Goal: Task Accomplishment & Management: Manage account settings

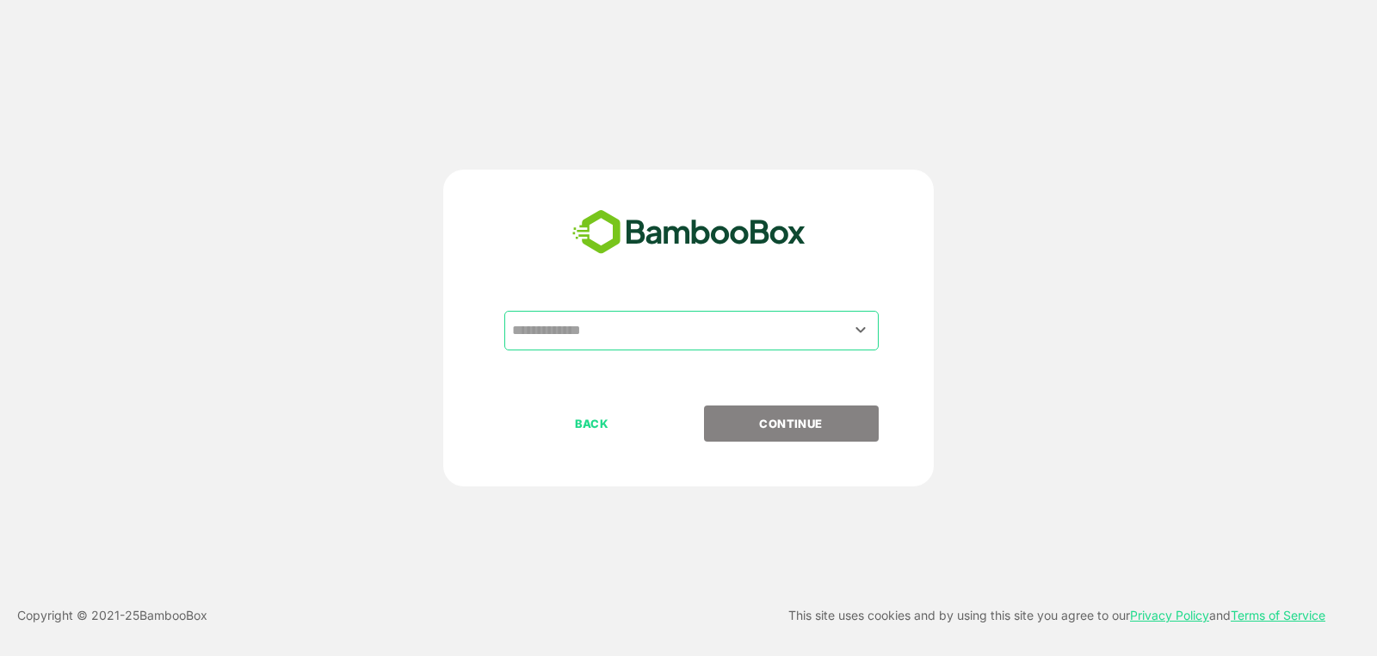
click at [630, 310] on div "​ BACK CONTINUE" at bounding box center [688, 328] width 491 height 317
click at [623, 352] on div "​" at bounding box center [688, 358] width 429 height 95
click at [649, 348] on div "​" at bounding box center [691, 331] width 374 height 40
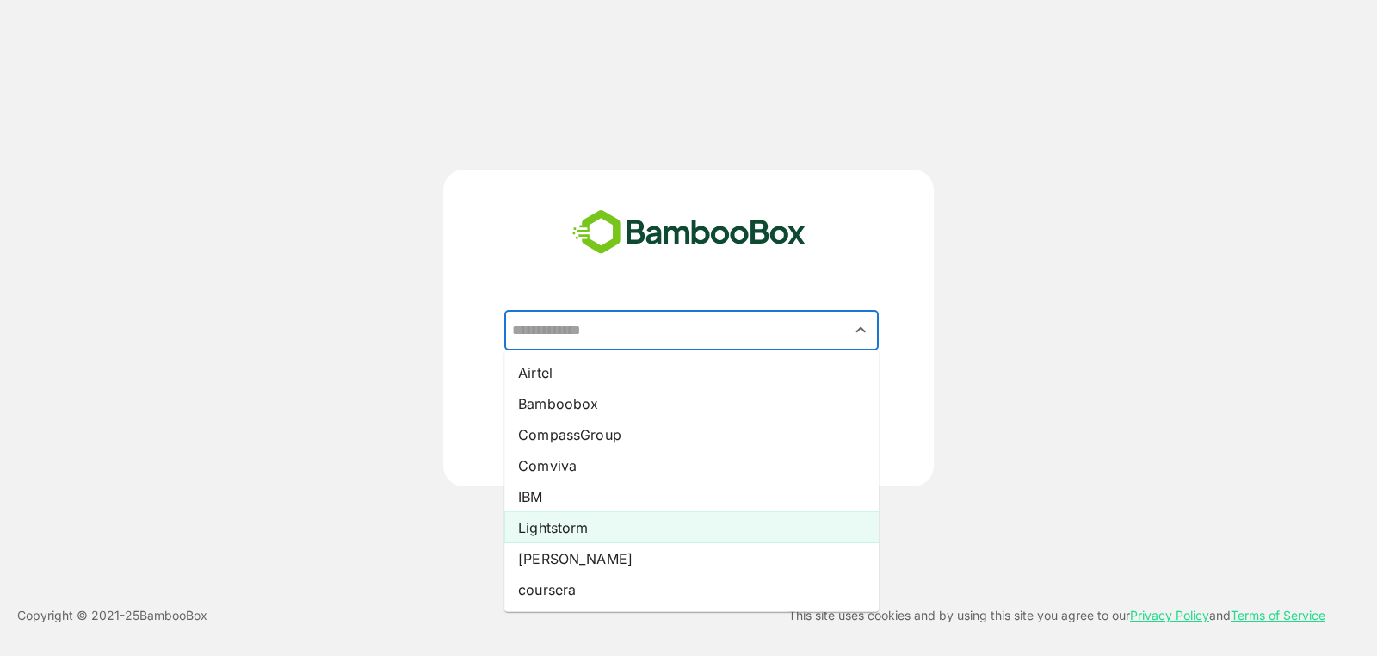
click at [576, 527] on li "Lightstorm" at bounding box center [691, 527] width 374 height 31
type input "**********"
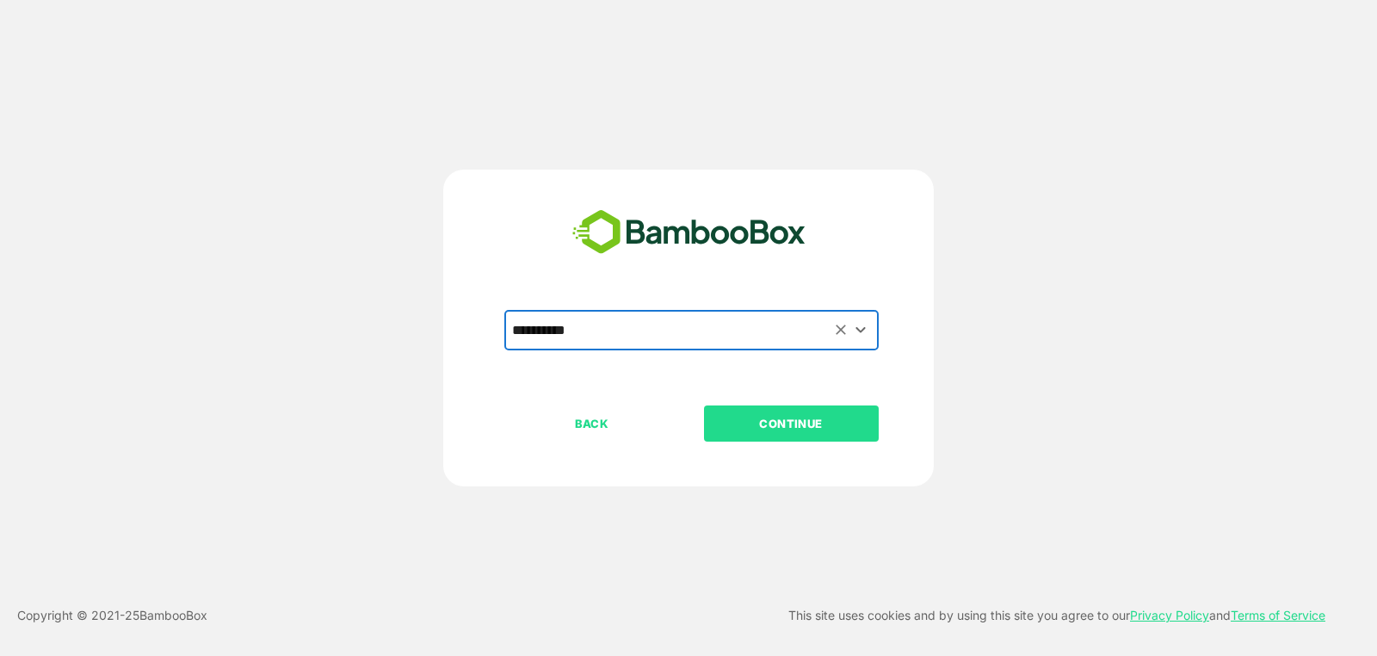
click at [818, 443] on div "BACK CONTINUE" at bounding box center [703, 478] width 399 height 146
click at [813, 430] on p "CONTINUE" at bounding box center [791, 423] width 172 height 19
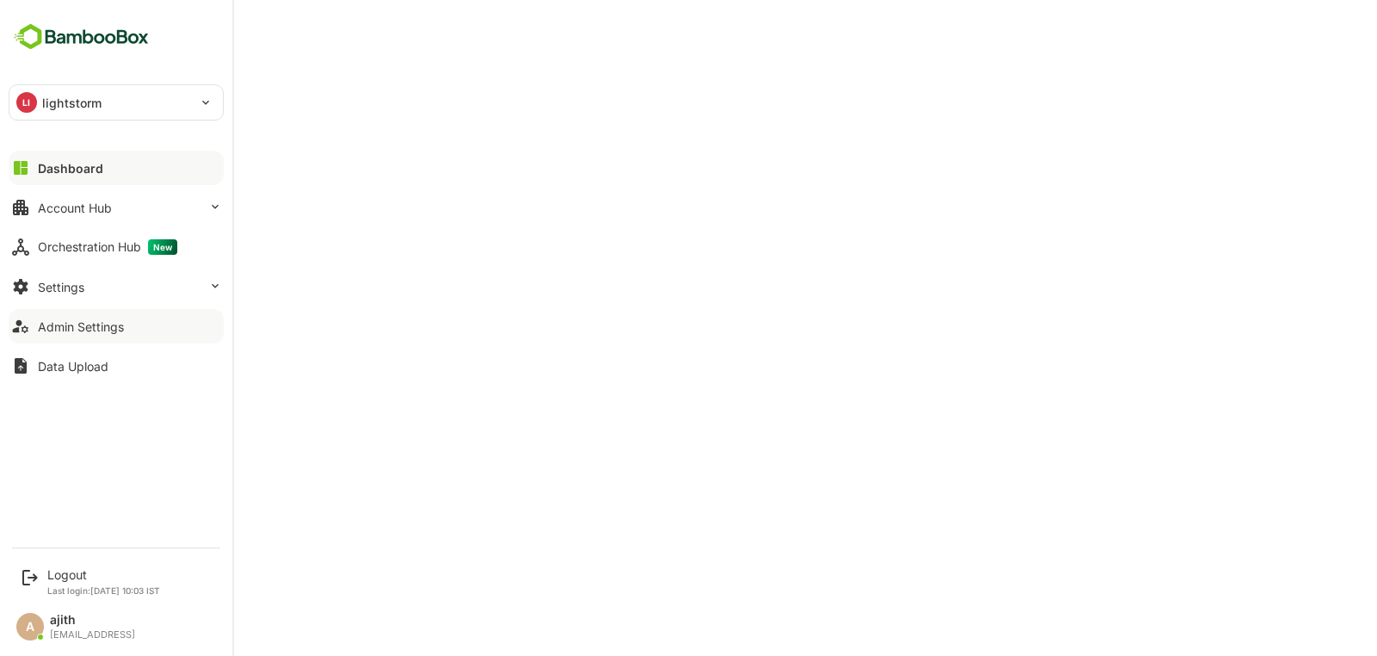
click at [113, 316] on button "Admin Settings" at bounding box center [116, 326] width 215 height 34
click at [152, 290] on button "Settings" at bounding box center [116, 286] width 215 height 34
